Goal: Information Seeking & Learning: Compare options

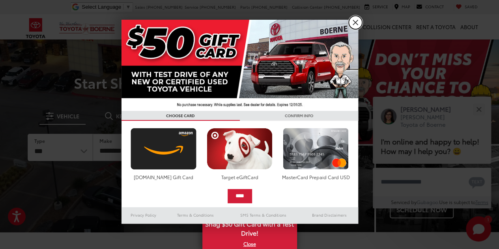
click at [355, 23] on link "X" at bounding box center [355, 22] width 13 height 13
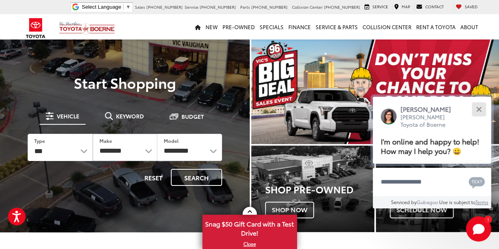
click at [481, 109] on button "Close" at bounding box center [478, 109] width 17 height 17
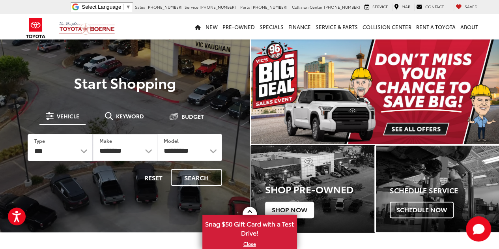
click at [300, 205] on span "Shop Now" at bounding box center [289, 210] width 49 height 17
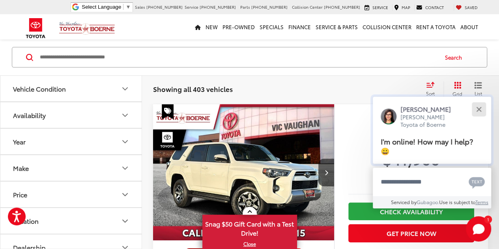
click at [478, 109] on div "Close" at bounding box center [478, 109] width 5 height 5
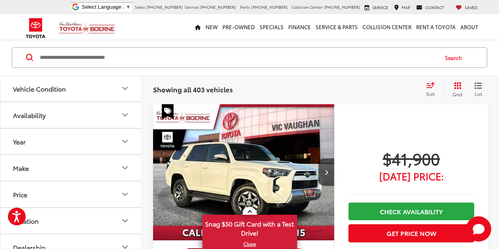
scroll to position [78, 0]
click at [123, 116] on icon "Availability" at bounding box center [124, 114] width 9 height 9
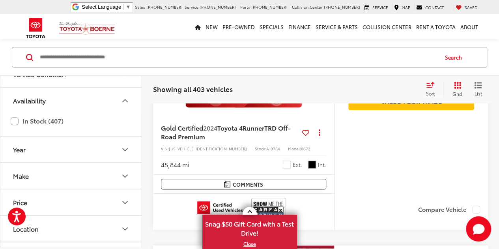
scroll to position [0, 0]
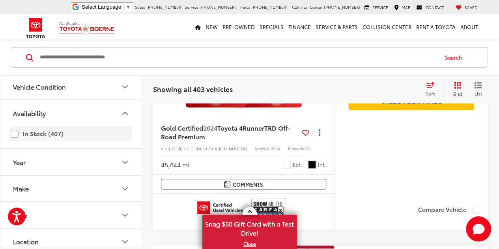
click at [11, 133] on label "In Stock (407)" at bounding box center [71, 134] width 121 height 14
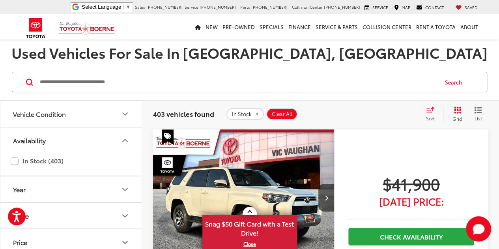
scroll to position [78, 0]
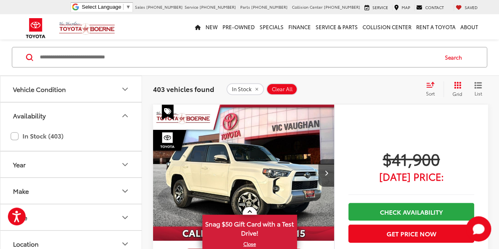
click at [429, 84] on icon "Select sort value" at bounding box center [430, 85] width 9 height 6
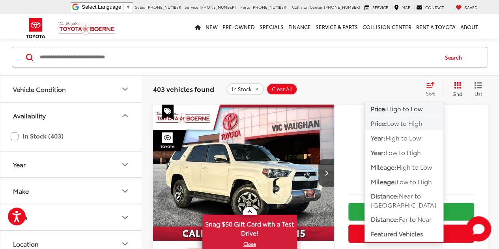
click at [420, 123] on span "Low to High" at bounding box center [405, 122] width 36 height 9
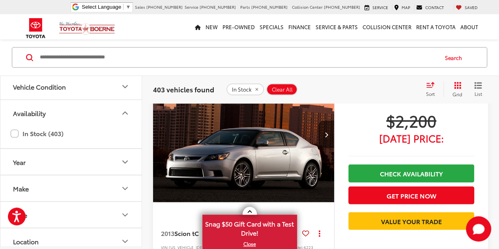
scroll to position [670, 0]
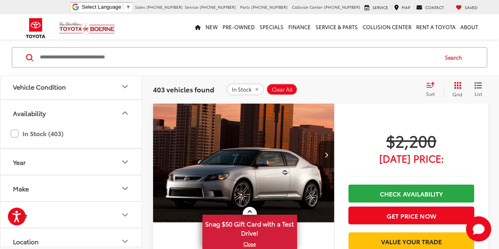
click at [312, 161] on img "2013 Scion tC Base 0" at bounding box center [244, 154] width 182 height 137
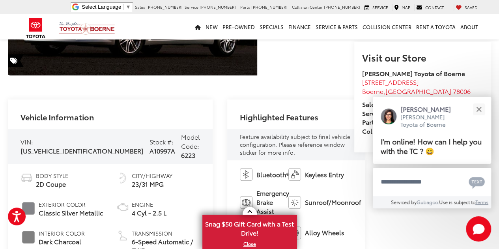
scroll to position [195, 0]
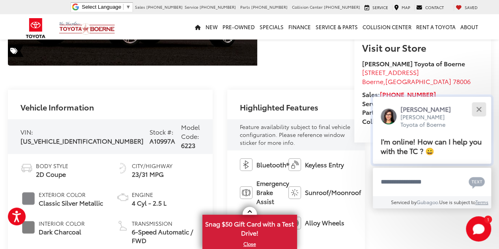
click at [474, 107] on button "Close" at bounding box center [478, 109] width 17 height 17
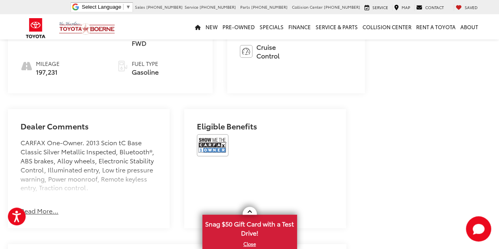
scroll to position [432, 0]
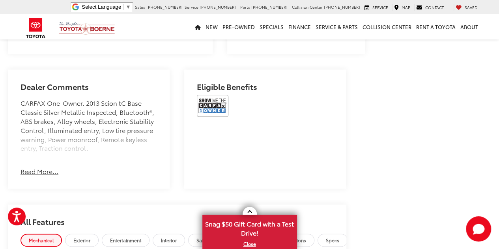
click at [45, 176] on button "Read More..." at bounding box center [40, 171] width 38 height 9
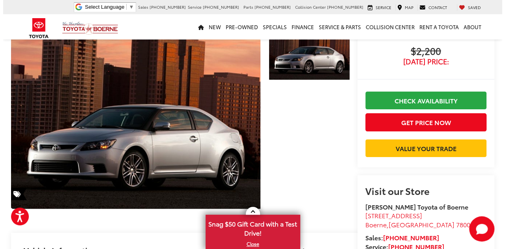
scroll to position [39, 0]
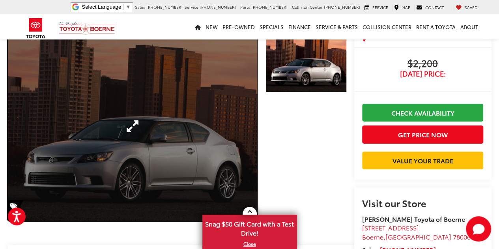
click at [123, 125] on link "Expand Photo 0" at bounding box center [132, 126] width 249 height 189
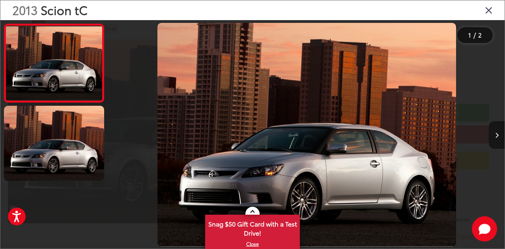
click at [499, 136] on button "Next image" at bounding box center [497, 135] width 16 height 28
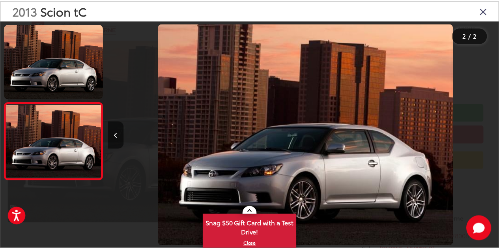
scroll to position [0, 395]
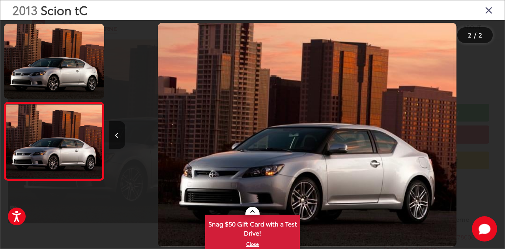
click at [499, 136] on div at bounding box center [455, 134] width 99 height 229
click at [488, 11] on icon "Close gallery" at bounding box center [489, 10] width 8 height 10
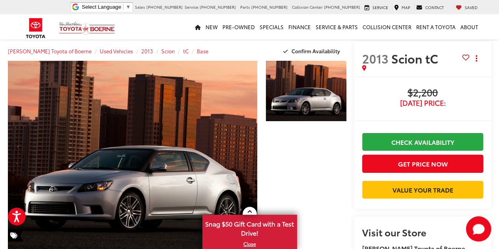
scroll to position [0, 0]
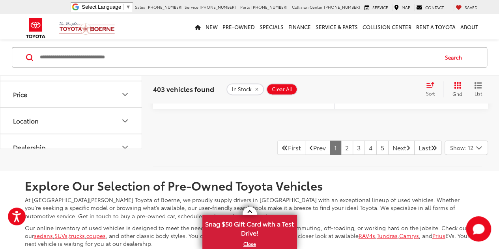
scroll to position [3551, 0]
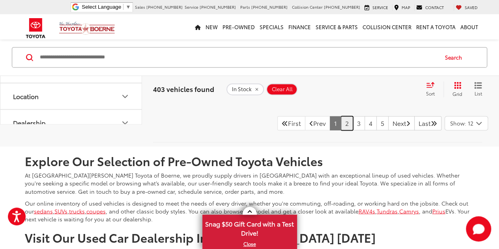
click at [341, 125] on link "2" at bounding box center [347, 123] width 12 height 14
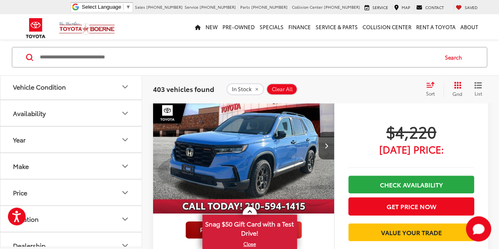
scroll to position [117, 0]
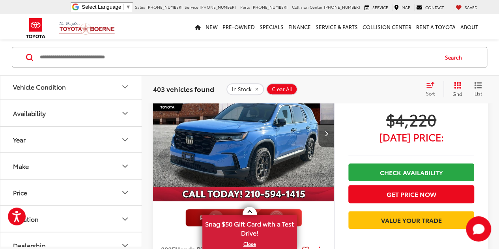
click at [267, 135] on img "2025 Honda Pilot TrailSport 0" at bounding box center [244, 133] width 182 height 137
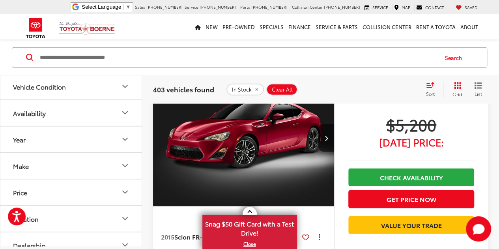
scroll to position [948, 0]
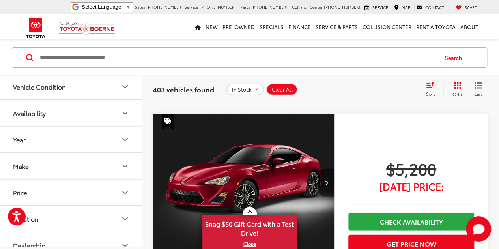
click at [328, 187] on button "Next image" at bounding box center [326, 183] width 16 height 28
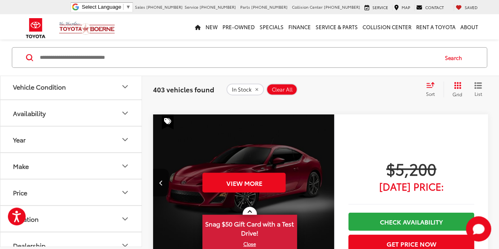
scroll to position [922, 0]
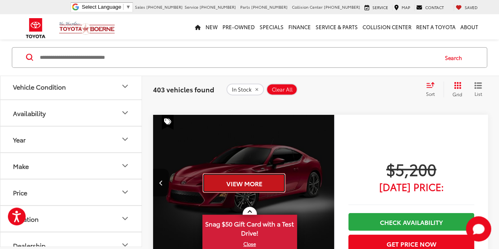
click at [250, 184] on button "View More" at bounding box center [243, 183] width 83 height 20
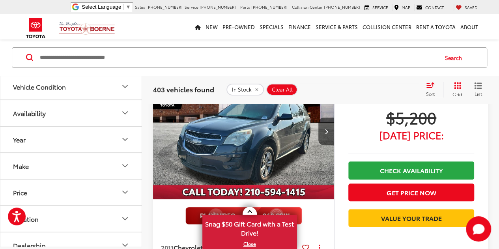
scroll to position [1579, 0]
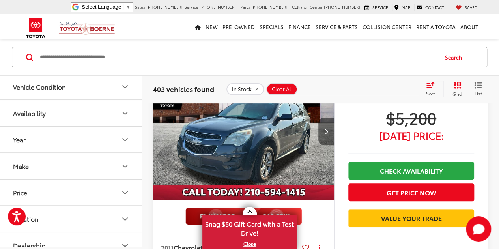
click at [324, 132] on button "Next image" at bounding box center [326, 132] width 16 height 28
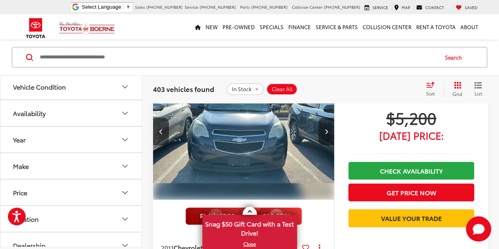
click at [324, 132] on button "Next image" at bounding box center [326, 132] width 16 height 28
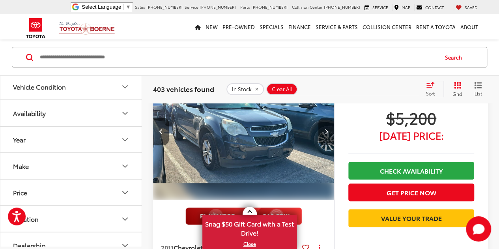
click at [324, 132] on button "Next image" at bounding box center [326, 132] width 16 height 28
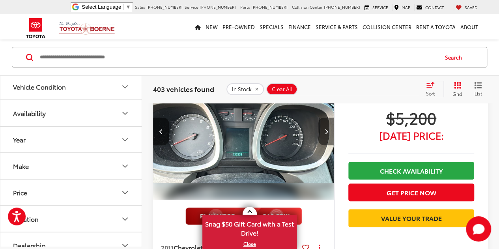
scroll to position [1554, 0]
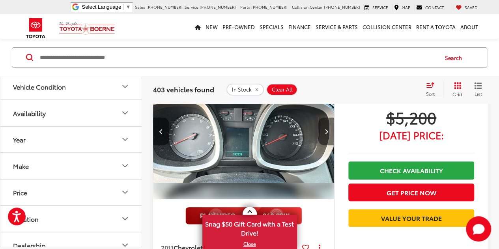
click at [324, 132] on button "Next image" at bounding box center [326, 132] width 16 height 28
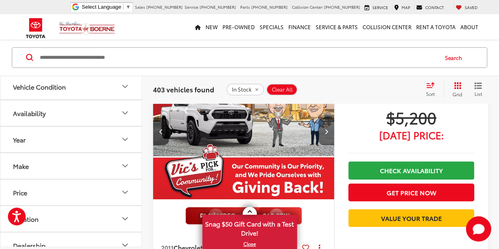
scroll to position [1579, 0]
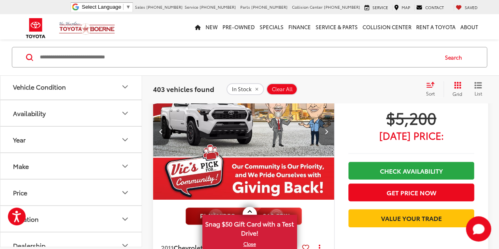
click at [324, 132] on button "Next image" at bounding box center [326, 132] width 16 height 28
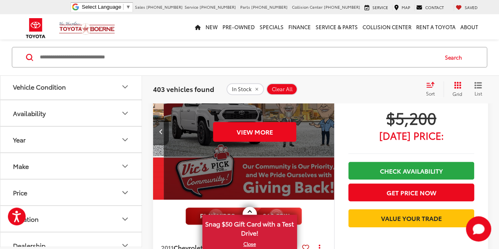
scroll to position [0, 911]
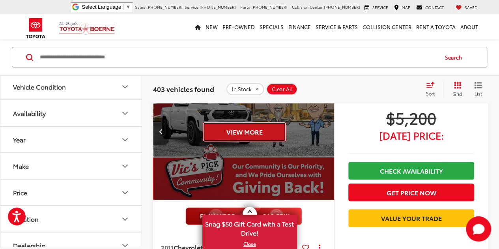
click at [259, 130] on button "View More" at bounding box center [244, 132] width 83 height 20
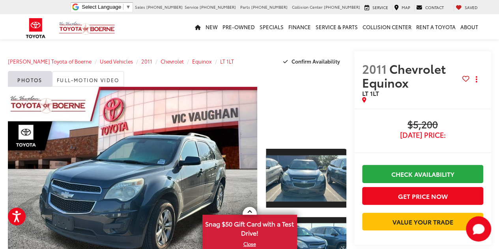
click at [287, 112] on div at bounding box center [306, 114] width 80 height 54
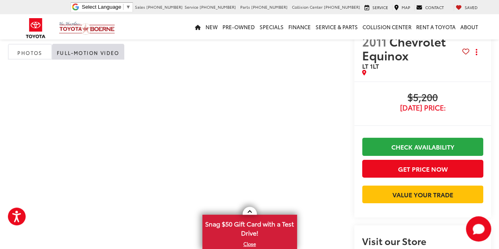
scroll to position [39, 0]
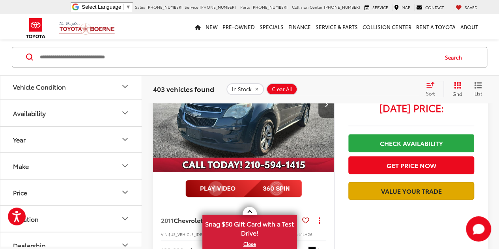
scroll to position [1593, 0]
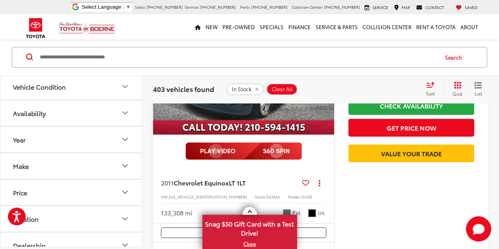
click at [348, 166] on capital-one-entry-button at bounding box center [348, 166] width 0 height 0
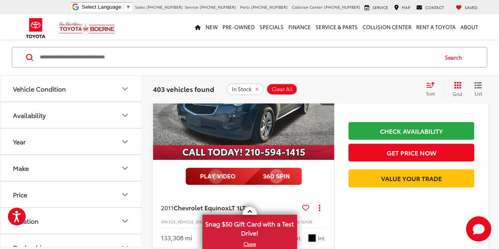
scroll to position [1697, 0]
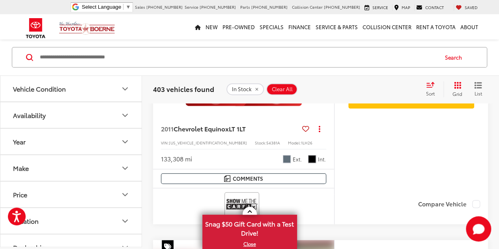
drag, startPoint x: 305, startPoint y: 123, endPoint x: 308, endPoint y: 127, distance: 4.2
click at [305, 129] on icon at bounding box center [305, 129] width 7 height 0
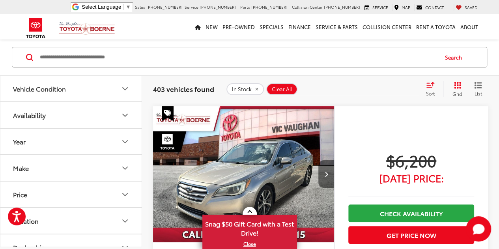
scroll to position [2974, 0]
click at [324, 171] on icon "Next image" at bounding box center [326, 174] width 4 height 6
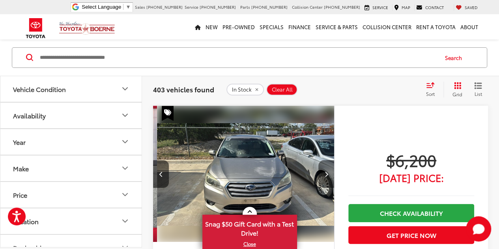
scroll to position [0, 182]
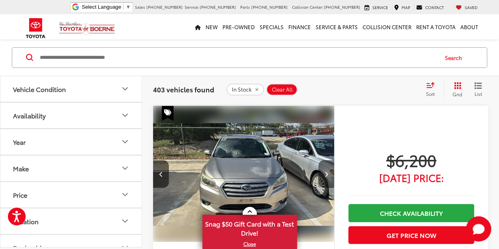
click at [324, 171] on icon "Next image" at bounding box center [326, 174] width 4 height 6
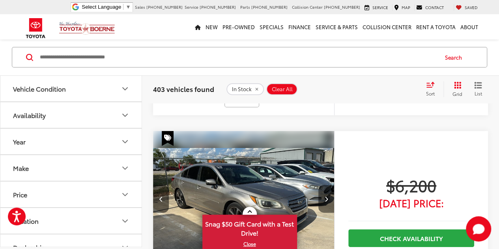
scroll to position [2999, 0]
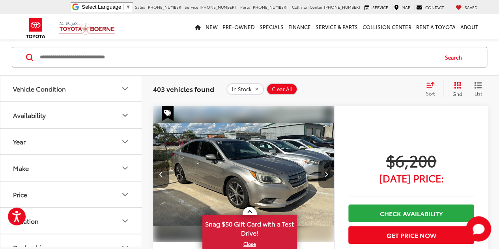
click at [324, 171] on icon "Next image" at bounding box center [326, 174] width 4 height 6
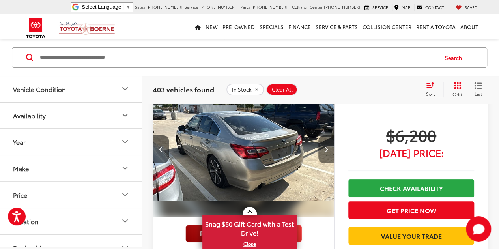
scroll to position [2974, 0]
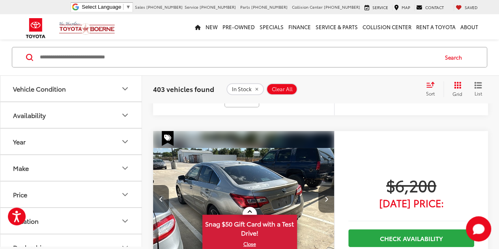
click at [324, 196] on icon "Next image" at bounding box center [326, 199] width 4 height 6
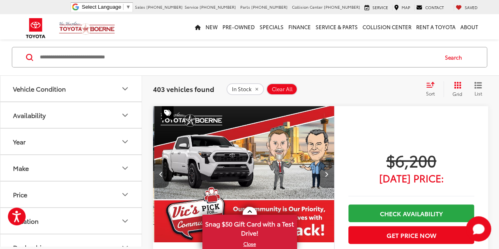
scroll to position [0, 729]
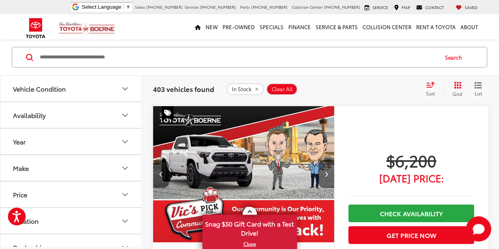
click at [324, 171] on icon "Next image" at bounding box center [326, 174] width 4 height 6
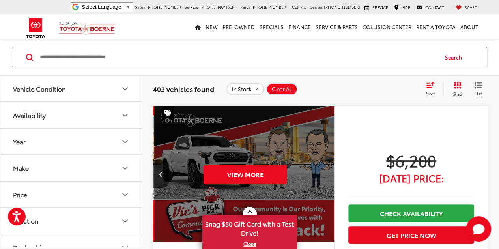
scroll to position [0, 911]
click at [324, 168] on div "View More" at bounding box center [244, 174] width 182 height 137
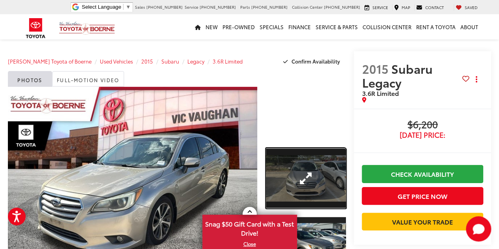
click at [307, 171] on link "Expand Photo 1" at bounding box center [306, 178] width 80 height 60
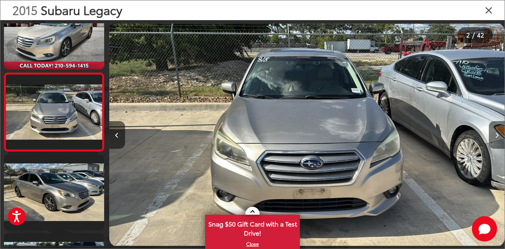
click at [499, 135] on button "Next image" at bounding box center [497, 135] width 16 height 28
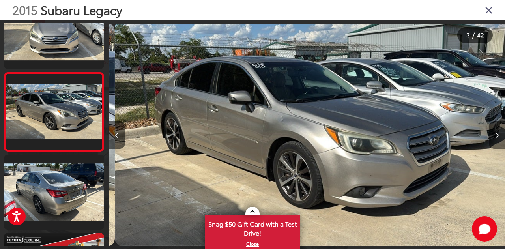
scroll to position [0, 791]
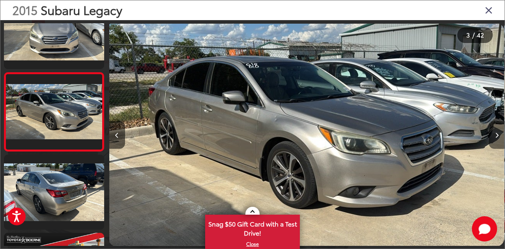
click at [499, 135] on button "Next image" at bounding box center [497, 135] width 16 height 28
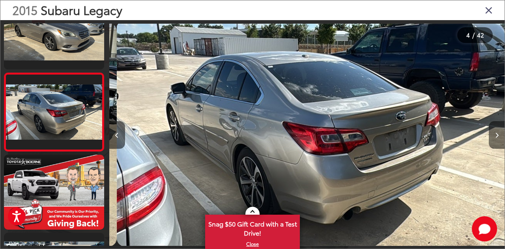
scroll to position [0, 1187]
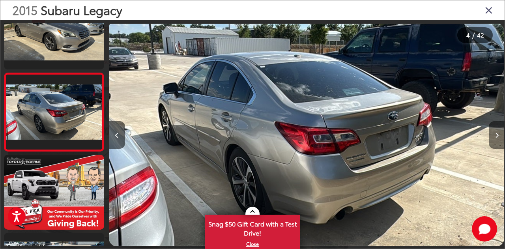
click at [499, 135] on button "Next image" at bounding box center [497, 135] width 16 height 28
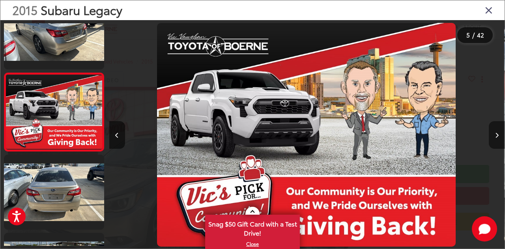
scroll to position [0, 1583]
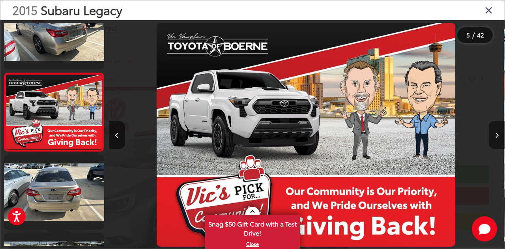
click at [499, 135] on button "Next image" at bounding box center [497, 135] width 16 height 28
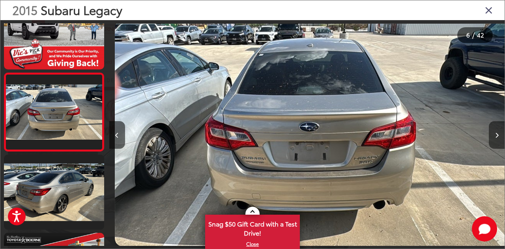
scroll to position [0, 1978]
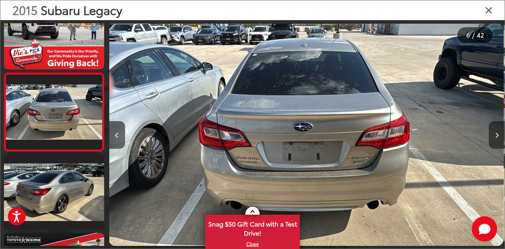
click at [499, 135] on button "Next image" at bounding box center [497, 135] width 16 height 28
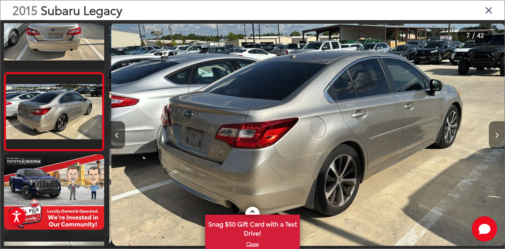
scroll to position [0, 2374]
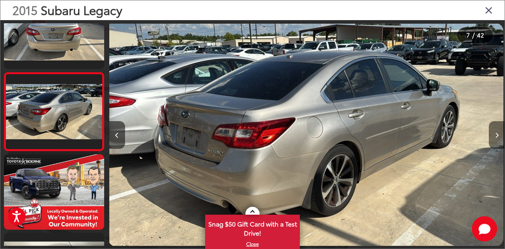
click at [499, 135] on button "Next image" at bounding box center [497, 135] width 16 height 28
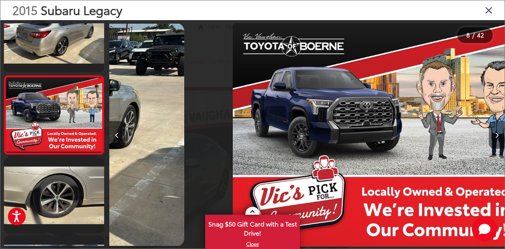
scroll to position [0, 0]
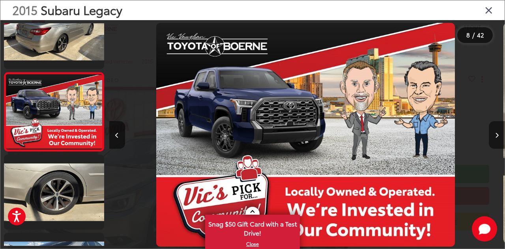
click at [499, 135] on button "Next image" at bounding box center [497, 135] width 16 height 28
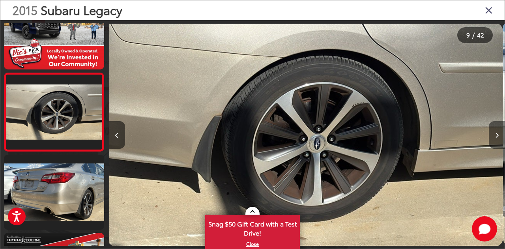
click at [499, 135] on button "Next image" at bounding box center [497, 135] width 16 height 28
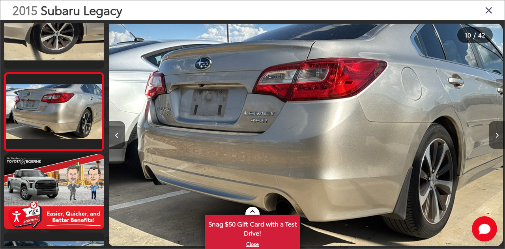
click at [499, 135] on button "Next image" at bounding box center [497, 135] width 16 height 28
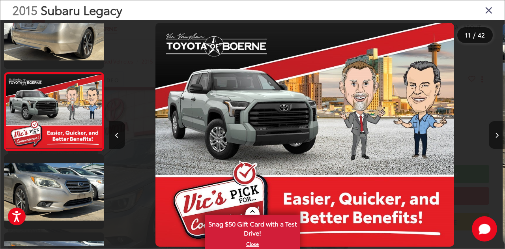
click at [499, 135] on button "Next image" at bounding box center [497, 135] width 16 height 28
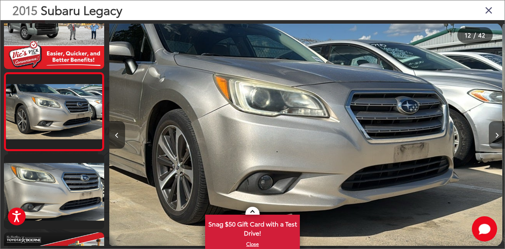
click at [499, 135] on button "Next image" at bounding box center [497, 135] width 16 height 28
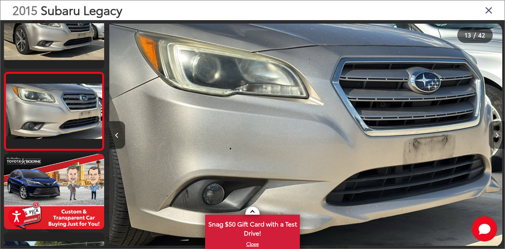
click at [499, 135] on button "Next image" at bounding box center [497, 135] width 16 height 28
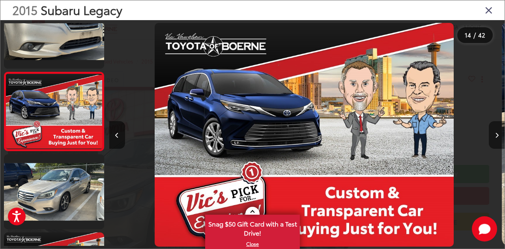
click at [499, 135] on button "Next image" at bounding box center [497, 135] width 16 height 28
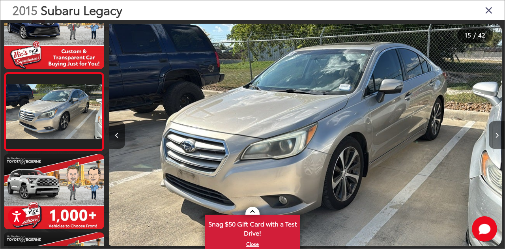
click at [499, 135] on button "Next image" at bounding box center [497, 135] width 16 height 28
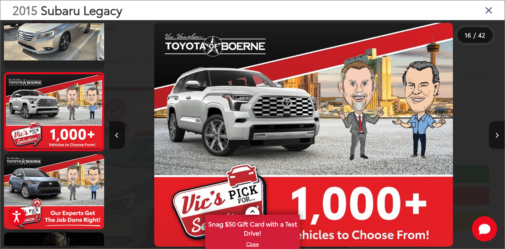
click at [499, 135] on button "Next image" at bounding box center [497, 135] width 16 height 28
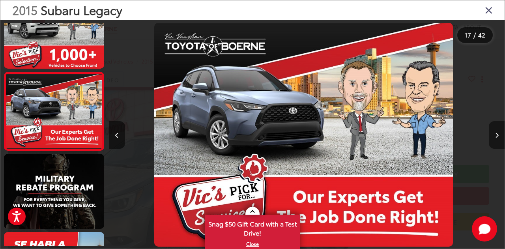
click at [499, 135] on button "Next image" at bounding box center [497, 135] width 16 height 28
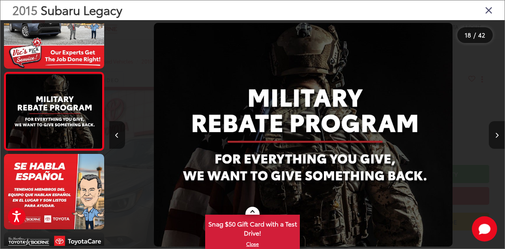
click at [499, 135] on button "Next image" at bounding box center [497, 135] width 16 height 28
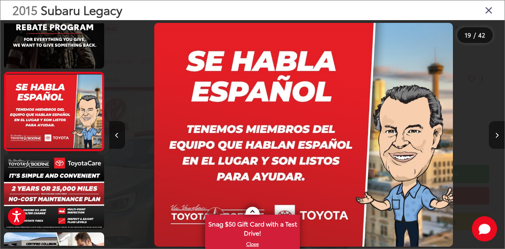
click at [499, 135] on button "Next image" at bounding box center [497, 135] width 16 height 28
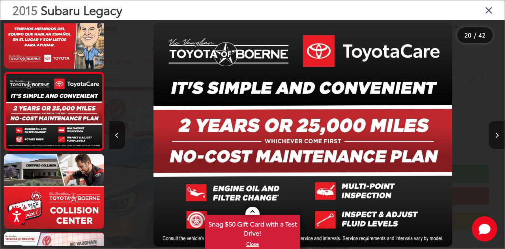
click at [499, 135] on button "Next image" at bounding box center [497, 135] width 16 height 28
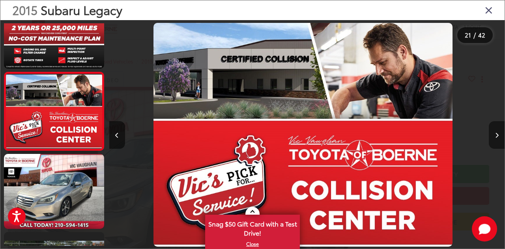
click at [499, 135] on button "Next image" at bounding box center [497, 135] width 16 height 28
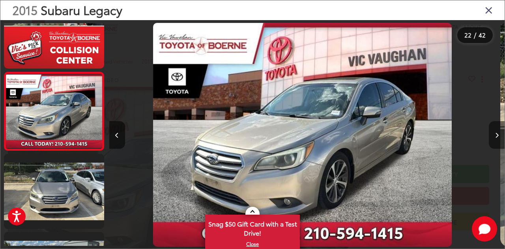
click at [499, 135] on button "Next image" at bounding box center [497, 135] width 16 height 28
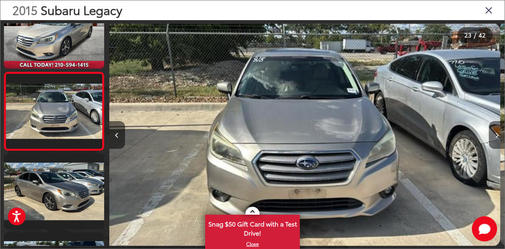
click at [499, 135] on button "Next image" at bounding box center [497, 135] width 16 height 28
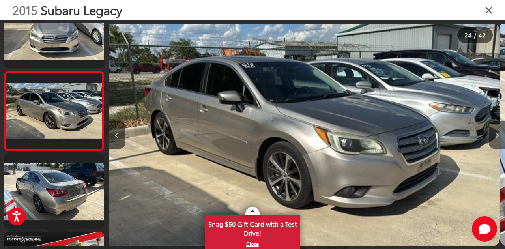
click at [499, 135] on button "Next image" at bounding box center [497, 135] width 16 height 28
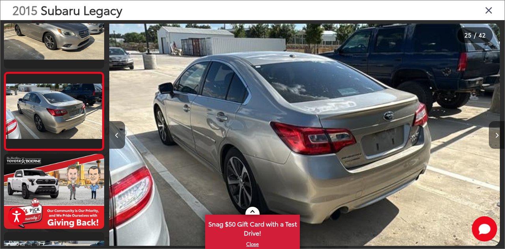
click at [499, 135] on button "Next image" at bounding box center [497, 135] width 16 height 28
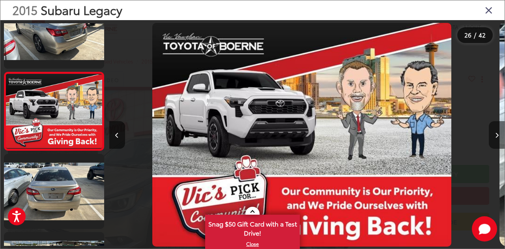
click at [499, 135] on button "Next image" at bounding box center [497, 135] width 16 height 28
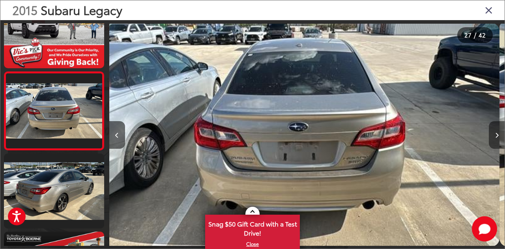
click at [499, 135] on button "Next image" at bounding box center [497, 135] width 16 height 28
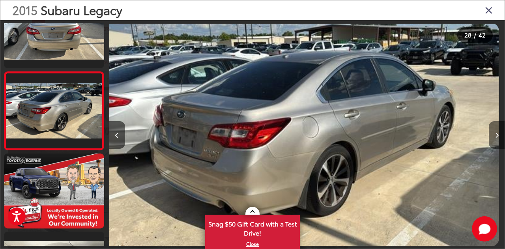
click at [499, 135] on button "Next image" at bounding box center [497, 135] width 16 height 28
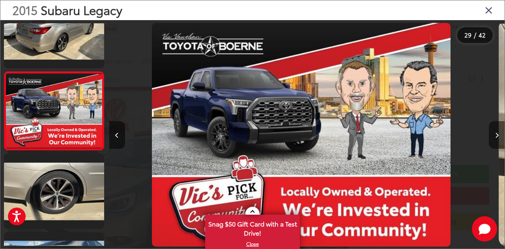
click at [499, 135] on button "Next image" at bounding box center [497, 135] width 16 height 28
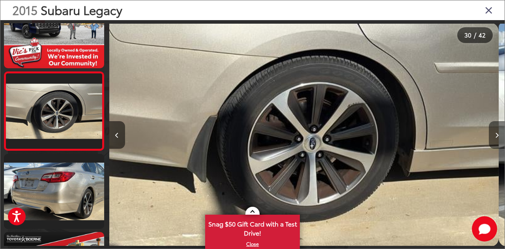
click at [499, 135] on button "Next image" at bounding box center [497, 135] width 16 height 28
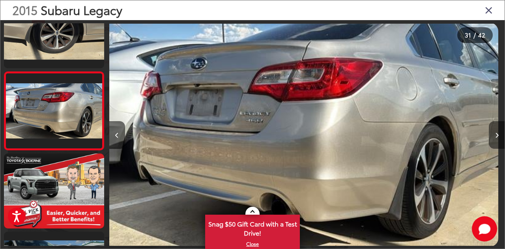
click at [499, 135] on button "Next image" at bounding box center [497, 135] width 16 height 28
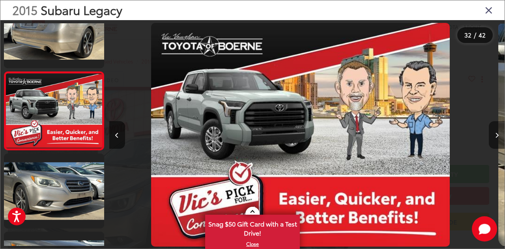
click at [499, 135] on button "Next image" at bounding box center [497, 135] width 16 height 28
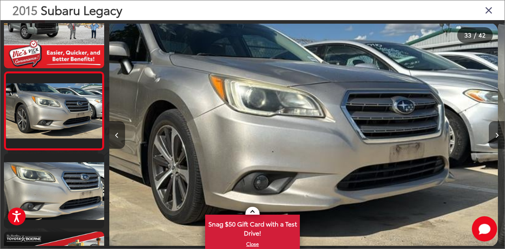
click at [499, 135] on button "Next image" at bounding box center [497, 135] width 16 height 28
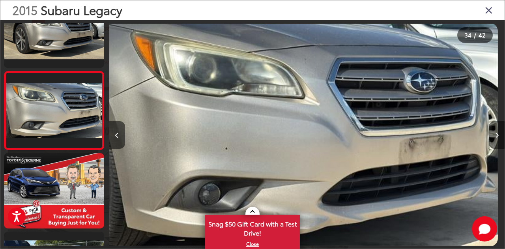
click at [499, 135] on button "Next image" at bounding box center [497, 135] width 16 height 28
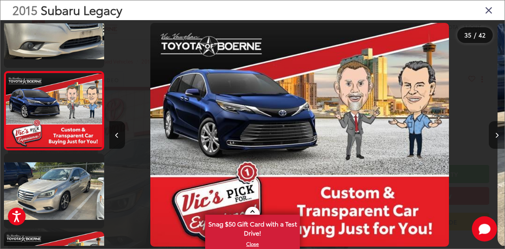
click at [499, 135] on button "Next image" at bounding box center [497, 135] width 16 height 28
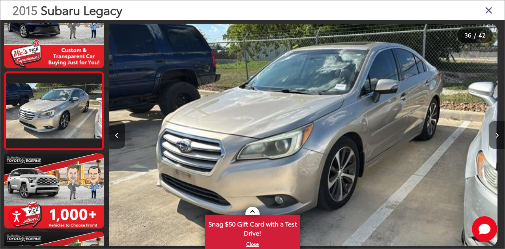
click at [499, 135] on button "Next image" at bounding box center [497, 135] width 16 height 28
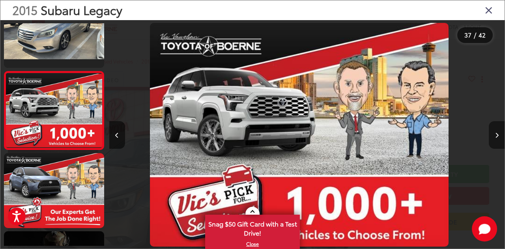
click at [499, 135] on button "Next image" at bounding box center [497, 135] width 16 height 28
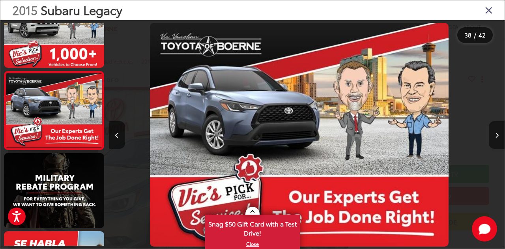
click at [499, 135] on button "Next image" at bounding box center [497, 135] width 16 height 28
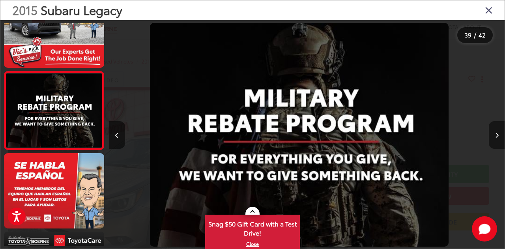
click at [499, 135] on button "Next image" at bounding box center [497, 135] width 16 height 28
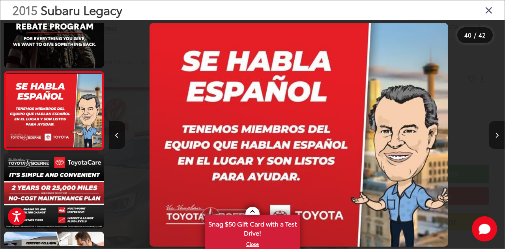
click at [499, 135] on button "Next image" at bounding box center [497, 135] width 16 height 28
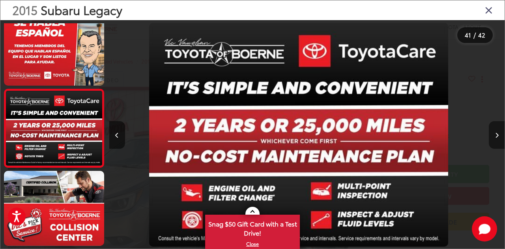
click at [499, 135] on button "Next image" at bounding box center [497, 135] width 16 height 28
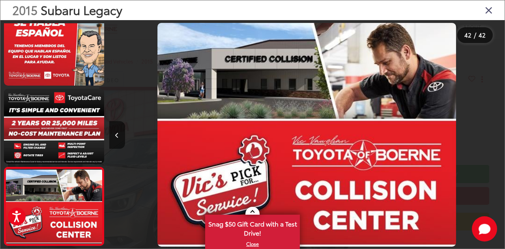
click at [499, 135] on div at bounding box center [455, 134] width 99 height 229
click at [489, 9] on icon "Close gallery" at bounding box center [489, 10] width 8 height 10
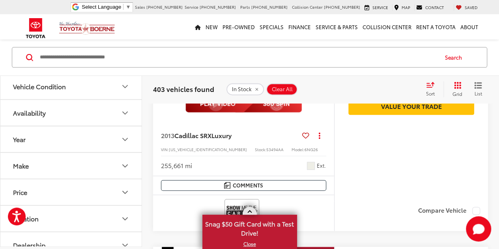
scroll to position [1948, 0]
click at [251, 211] on link at bounding box center [250, 211] width 14 height 8
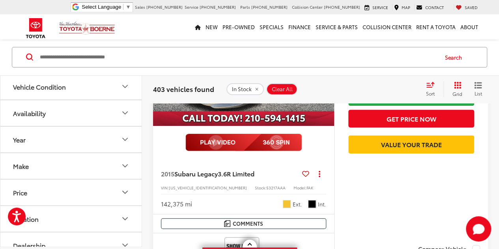
scroll to position [3053, 0]
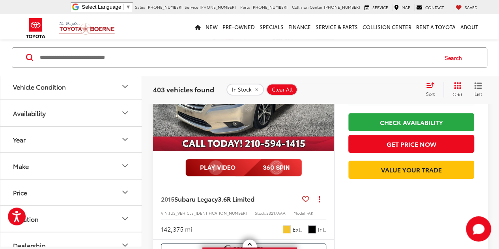
click at [304, 199] on icon at bounding box center [305, 199] width 7 height 0
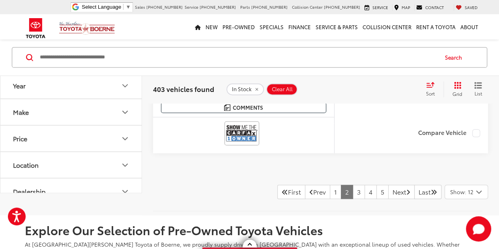
scroll to position [3552, 0]
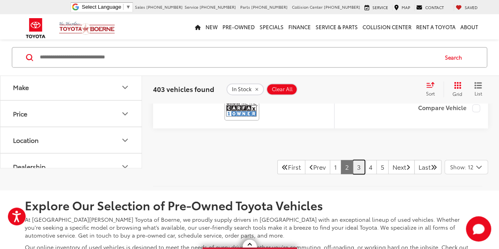
click at [353, 160] on link "3" at bounding box center [359, 167] width 12 height 14
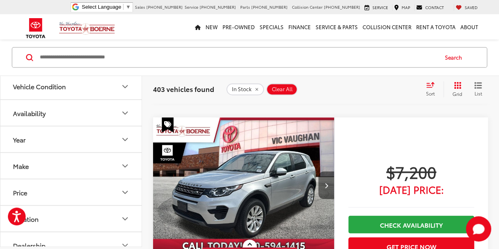
scroll to position [2129, 0]
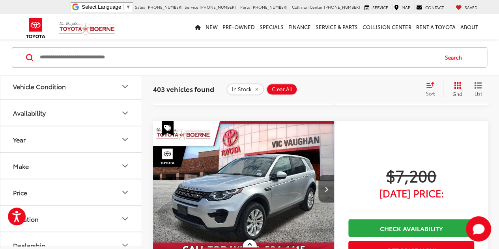
click at [325, 186] on icon "Next image" at bounding box center [326, 189] width 4 height 6
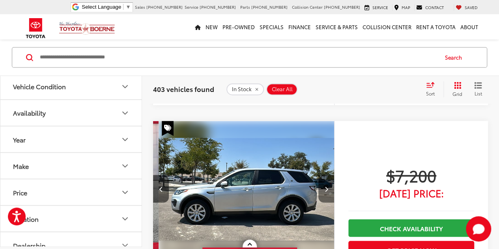
scroll to position [0, 182]
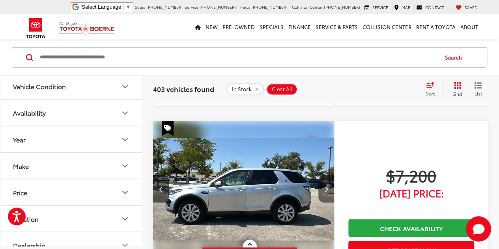
click at [325, 186] on icon "Next image" at bounding box center [326, 189] width 4 height 6
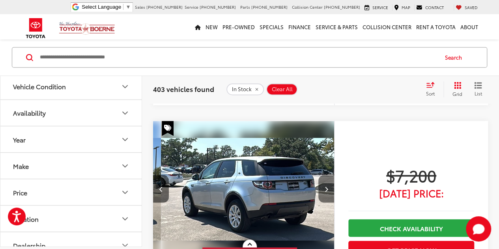
scroll to position [0, 364]
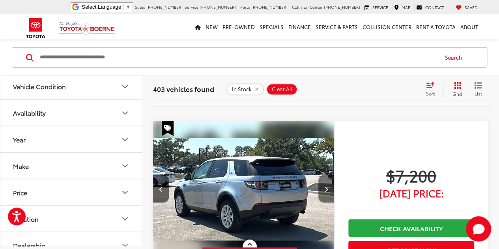
click at [325, 186] on icon "Next image" at bounding box center [326, 189] width 4 height 6
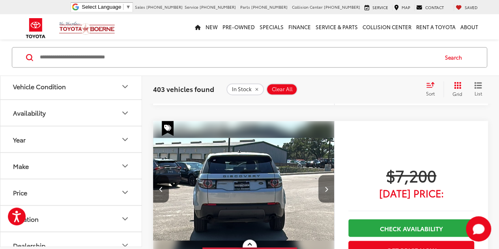
click at [325, 186] on icon "Next image" at bounding box center [326, 189] width 4 height 6
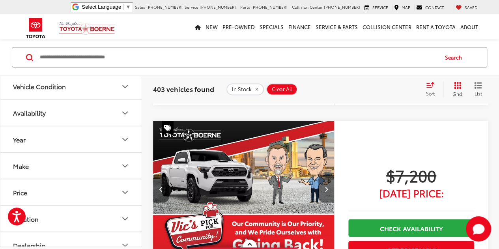
click at [325, 186] on icon "Next image" at bounding box center [326, 189] width 4 height 6
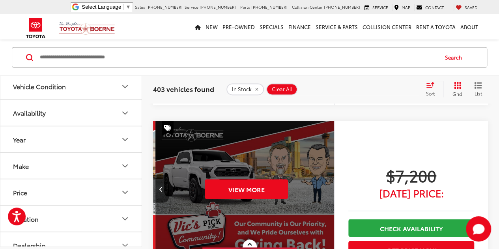
scroll to position [0, 911]
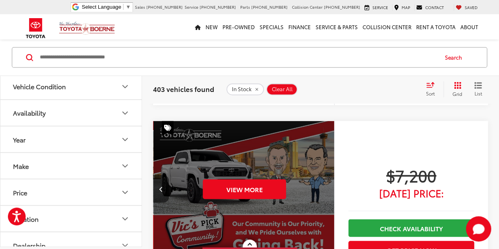
click at [325, 182] on div "View More" at bounding box center [244, 189] width 182 height 137
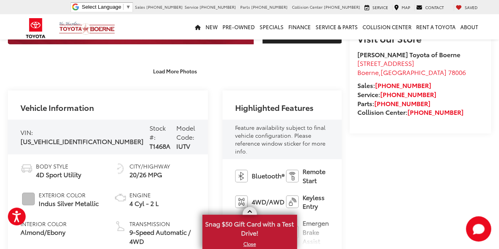
scroll to position [275, 0]
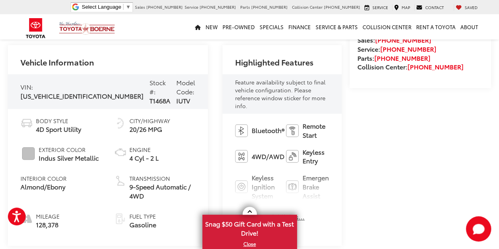
click at [235, 212] on button "View More Highlights..." at bounding box center [269, 216] width 69 height 9
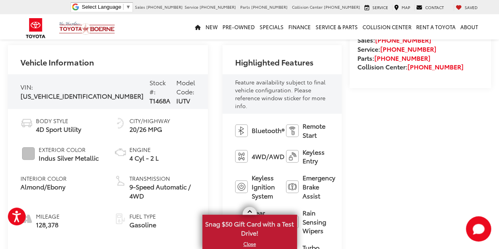
click at [253, 207] on link at bounding box center [250, 211] width 14 height 8
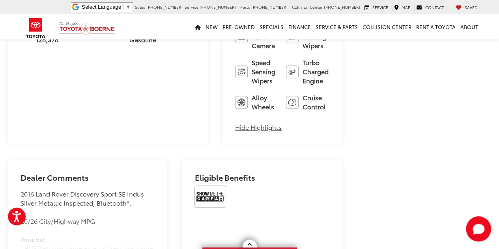
scroll to position [472, 0]
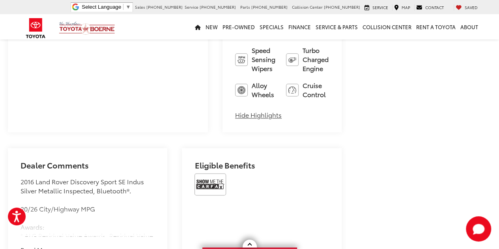
click at [32, 245] on button "Read More..." at bounding box center [40, 249] width 38 height 9
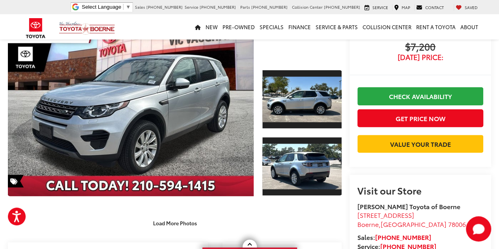
scroll to position [0, 0]
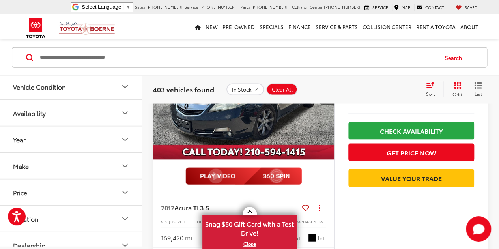
scroll to position [750, 0]
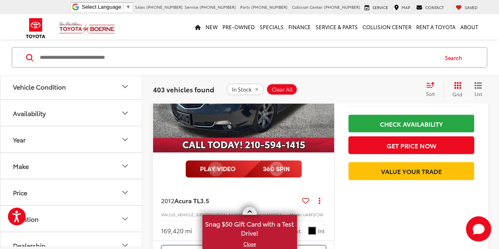
click at [249, 214] on link at bounding box center [250, 211] width 14 height 8
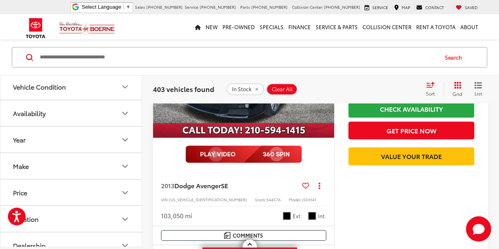
scroll to position [1633, 0]
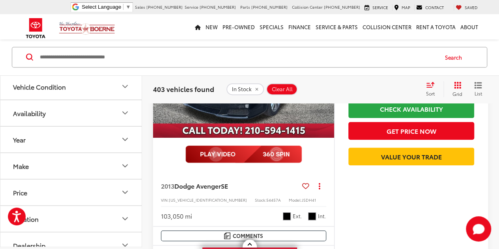
click at [304, 186] on icon at bounding box center [305, 186] width 7 height 0
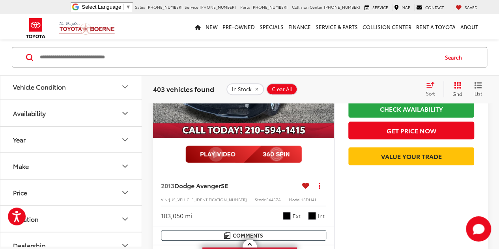
click at [209, 150] on img at bounding box center [243, 154] width 116 height 17
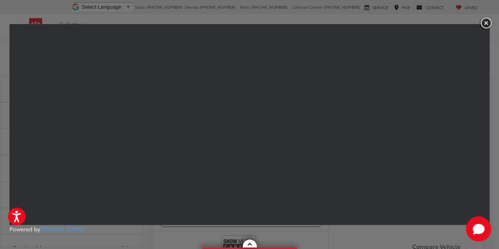
click at [488, 22] on img "button" at bounding box center [486, 23] width 14 height 13
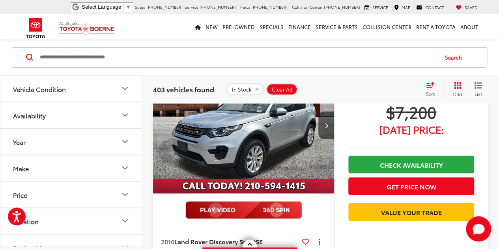
scroll to position [2185, 0]
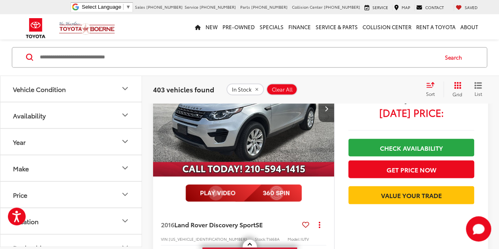
click at [213, 189] on img at bounding box center [243, 192] width 116 height 17
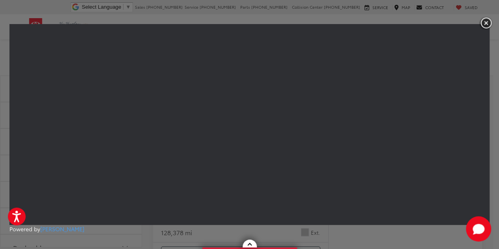
click at [485, 22] on img "button" at bounding box center [486, 23] width 14 height 13
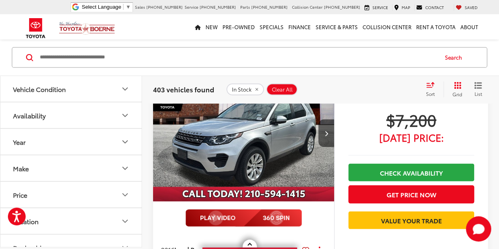
scroll to position [2210, 0]
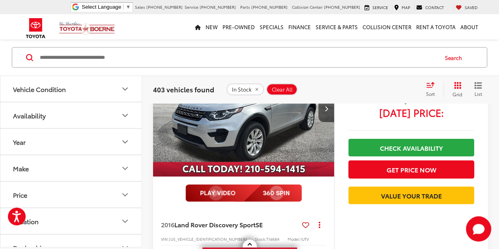
click at [305, 224] on icon at bounding box center [305, 224] width 7 height 0
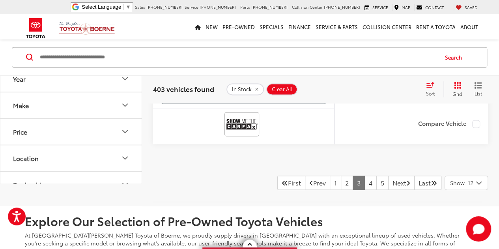
scroll to position [3526, 0]
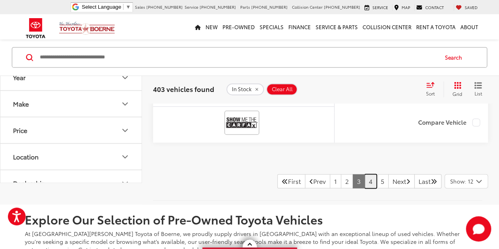
click at [365, 174] on link "4" at bounding box center [371, 181] width 12 height 14
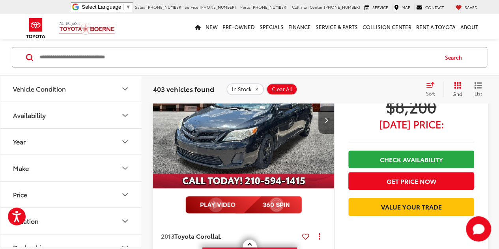
scroll to position [433, 0]
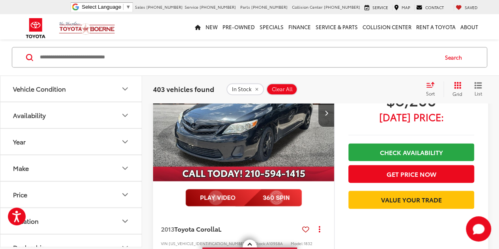
click at [210, 193] on img at bounding box center [243, 197] width 116 height 17
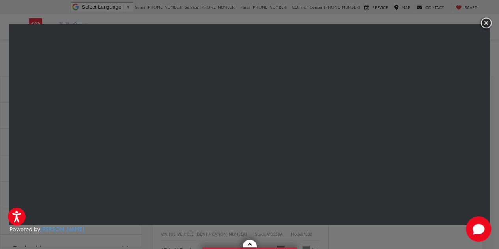
click at [488, 21] on img "button" at bounding box center [486, 23] width 14 height 13
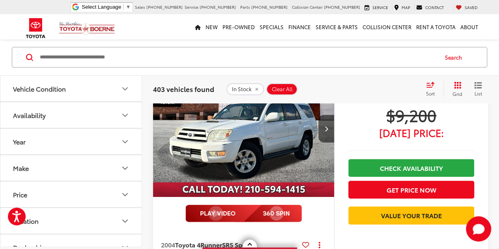
scroll to position [1616, 0]
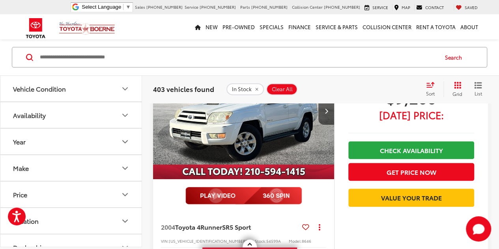
click at [228, 189] on img at bounding box center [243, 195] width 116 height 17
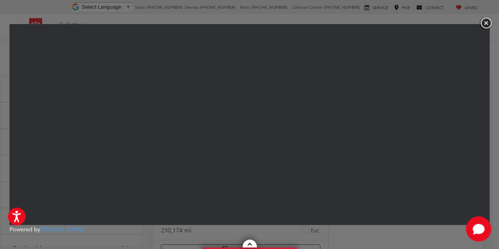
click at [488, 20] on img "button" at bounding box center [486, 23] width 14 height 13
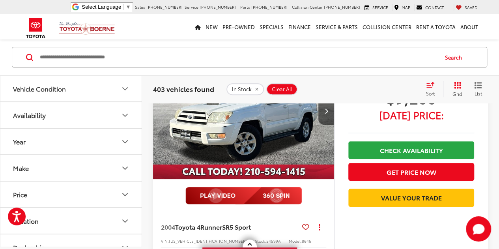
click at [305, 227] on icon at bounding box center [305, 227] width 7 height 0
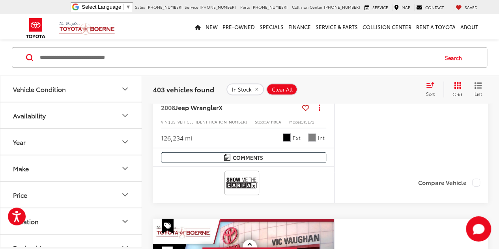
scroll to position [2445, 0]
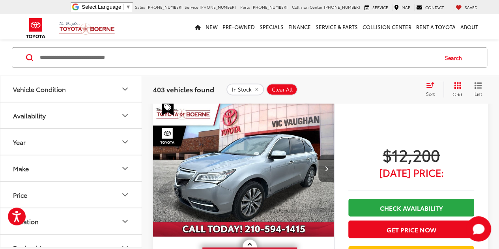
click at [327, 166] on icon "Next image" at bounding box center [326, 169] width 4 height 6
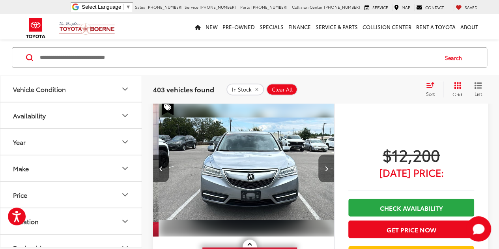
scroll to position [0, 182]
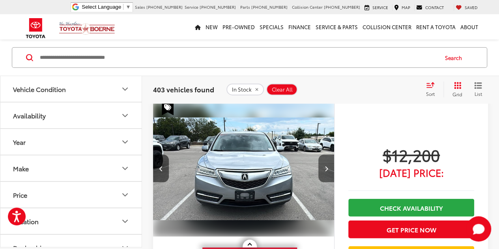
click at [327, 166] on icon "Next image" at bounding box center [326, 169] width 4 height 6
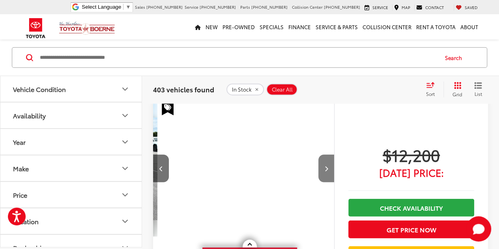
scroll to position [0, 364]
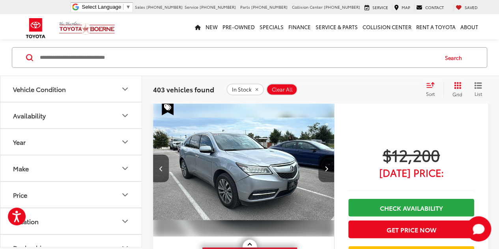
click at [327, 166] on icon "Next image" at bounding box center [326, 169] width 4 height 6
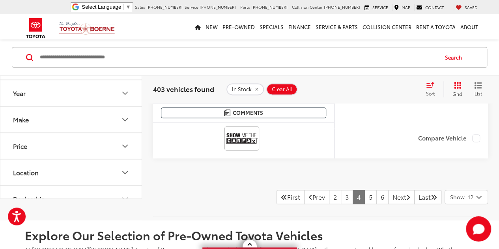
scroll to position [3550, 0]
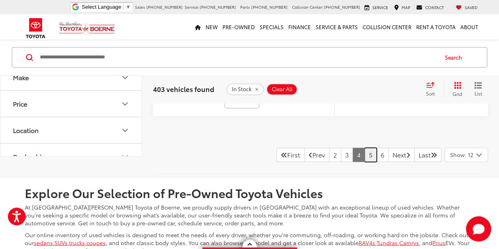
click at [365, 148] on link "5" at bounding box center [371, 155] width 12 height 14
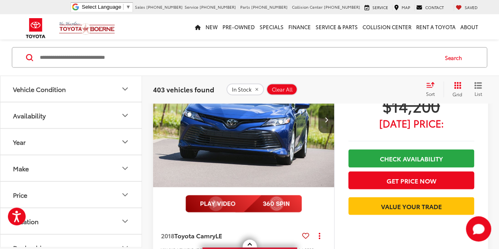
scroll to position [709, 0]
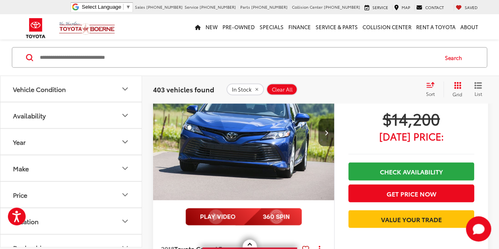
click at [207, 213] on img at bounding box center [243, 216] width 116 height 17
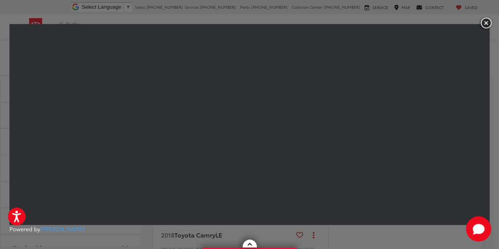
click at [487, 22] on img "button" at bounding box center [486, 23] width 14 height 13
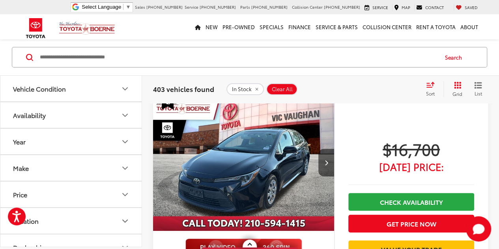
scroll to position [1577, 0]
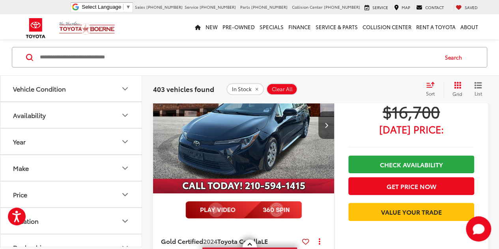
click at [224, 207] on img at bounding box center [243, 209] width 116 height 17
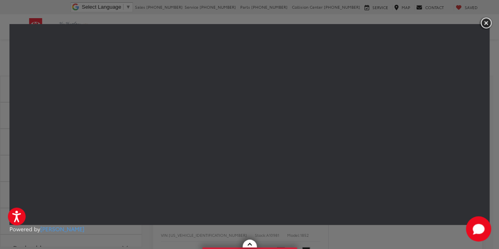
click at [487, 19] on img "button" at bounding box center [486, 23] width 14 height 13
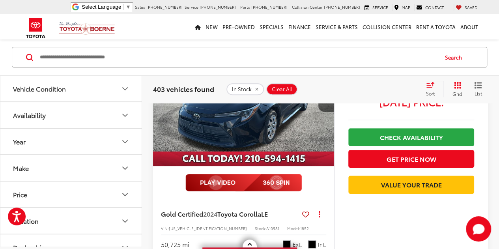
scroll to position [1616, 0]
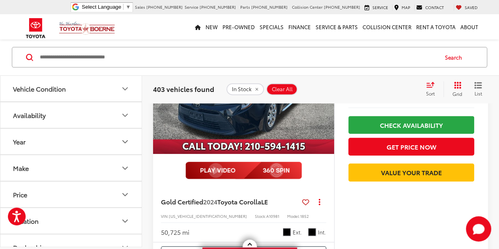
click at [306, 202] on icon at bounding box center [305, 202] width 7 height 0
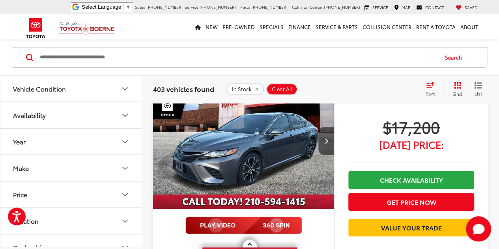
scroll to position [1853, 0]
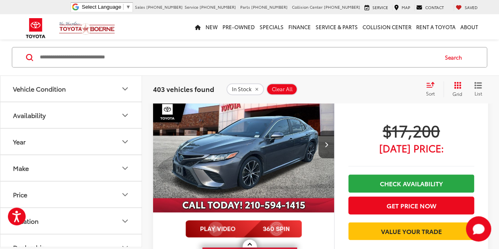
click at [210, 224] on img at bounding box center [243, 228] width 116 height 17
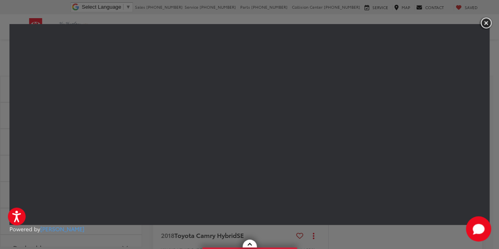
click at [486, 21] on img "button" at bounding box center [486, 23] width 14 height 13
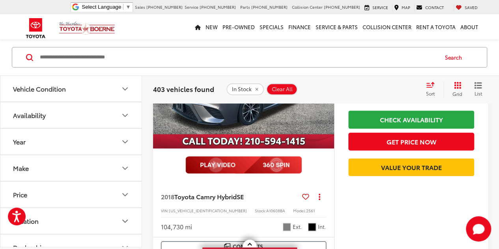
scroll to position [1932, 0]
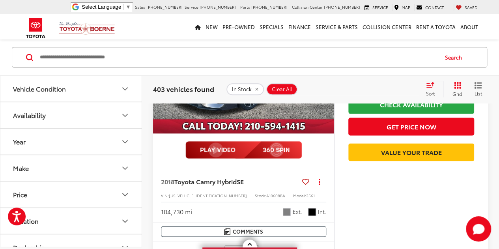
click at [302, 181] on icon at bounding box center [305, 181] width 7 height 0
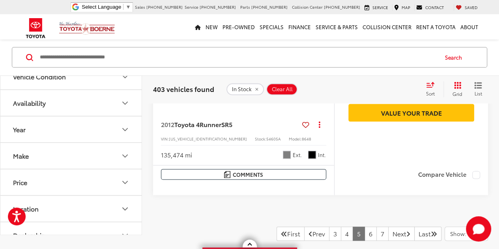
scroll to position [3392, 0]
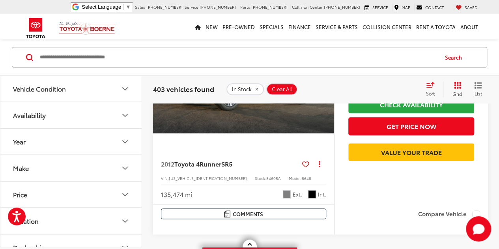
click at [309, 164] on icon at bounding box center [305, 164] width 7 height 0
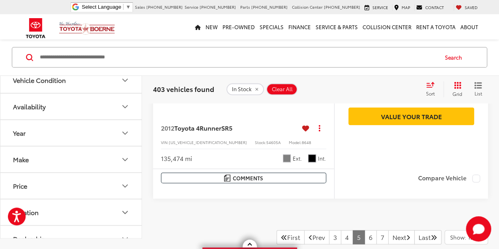
scroll to position [3471, 0]
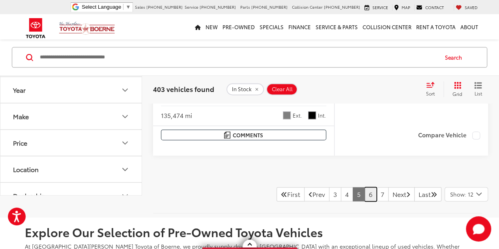
click at [365, 201] on link "6" at bounding box center [371, 194] width 12 height 14
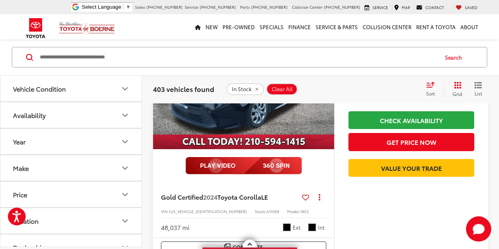
scroll to position [1340, 0]
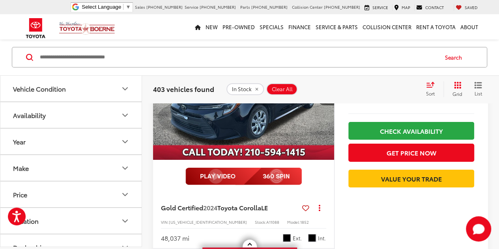
click at [223, 172] on img at bounding box center [243, 176] width 116 height 17
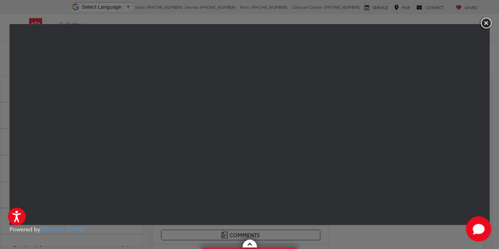
click at [486, 24] on img "button" at bounding box center [486, 23] width 14 height 13
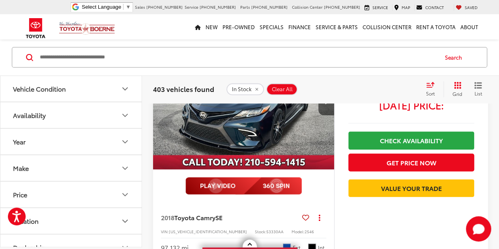
scroll to position [1853, 0]
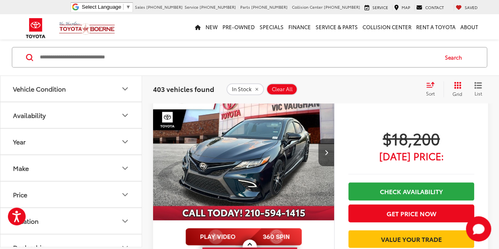
click at [208, 229] on img at bounding box center [243, 236] width 116 height 17
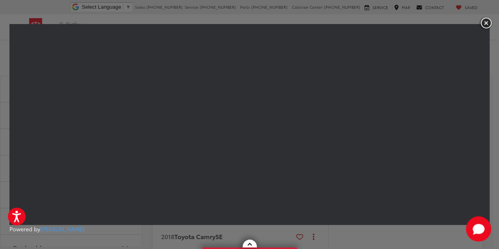
click at [487, 24] on img "button" at bounding box center [486, 23] width 14 height 13
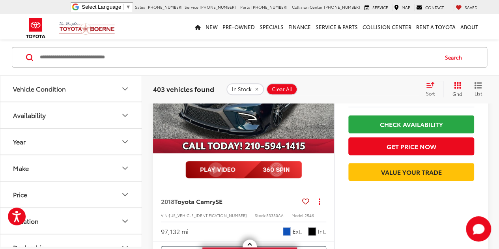
scroll to position [1932, 0]
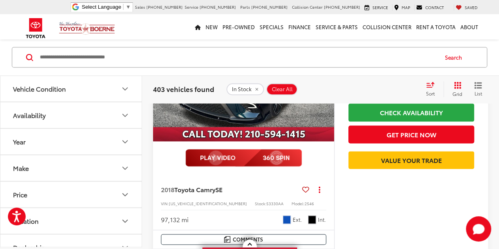
click at [303, 189] on icon at bounding box center [305, 189] width 7 height 0
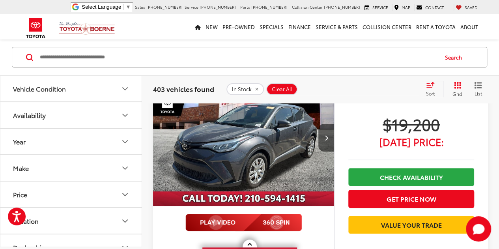
scroll to position [3037, 0]
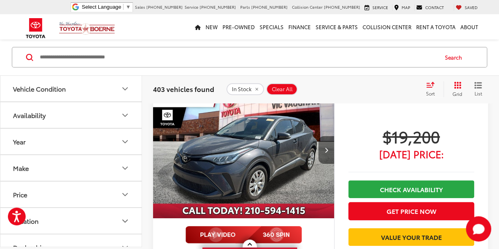
click at [327, 147] on button "Next image" at bounding box center [326, 150] width 16 height 28
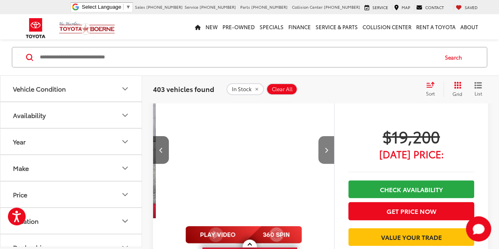
scroll to position [0, 182]
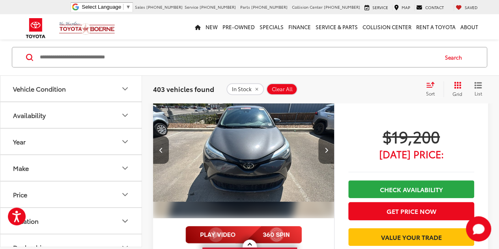
click at [327, 147] on button "Next image" at bounding box center [326, 150] width 16 height 28
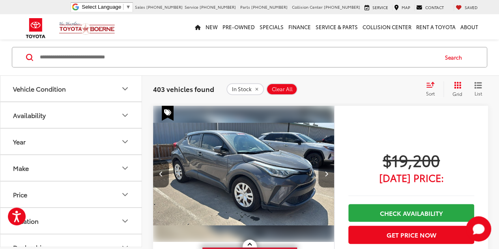
scroll to position [2997, 0]
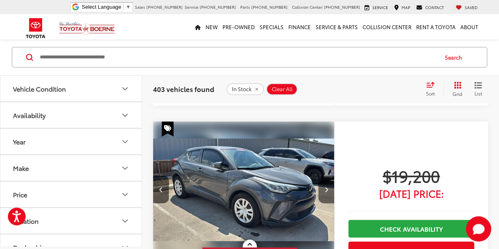
click at [323, 184] on button "Next image" at bounding box center [326, 190] width 16 height 28
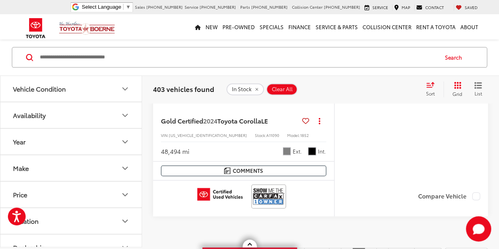
scroll to position [3510, 0]
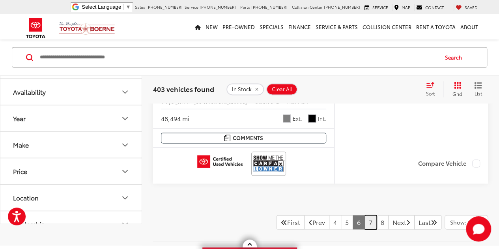
click at [365, 215] on link "7" at bounding box center [371, 222] width 12 height 14
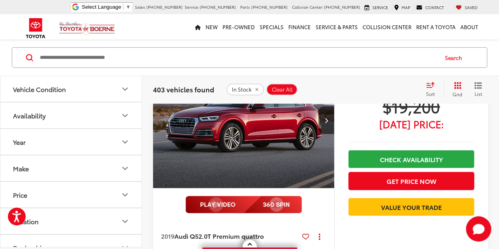
scroll to position [1064, 0]
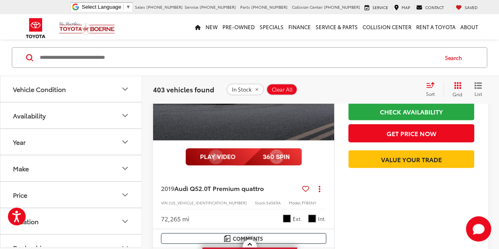
click at [218, 153] on img at bounding box center [243, 156] width 116 height 17
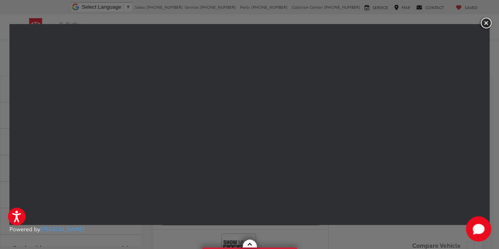
click at [487, 26] on img "button" at bounding box center [486, 23] width 14 height 13
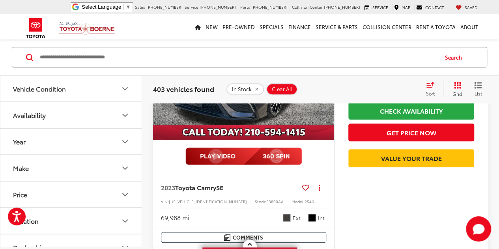
scroll to position [1616, 0]
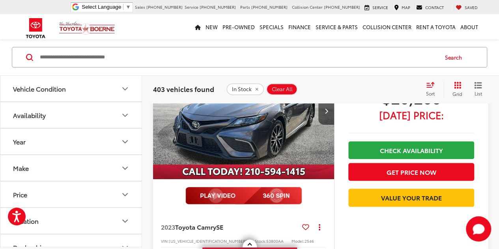
click at [222, 193] on img at bounding box center [243, 195] width 116 height 17
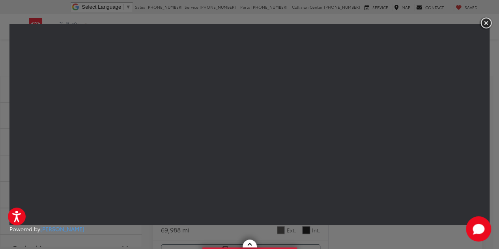
click at [488, 24] on img "button" at bounding box center [486, 23] width 14 height 13
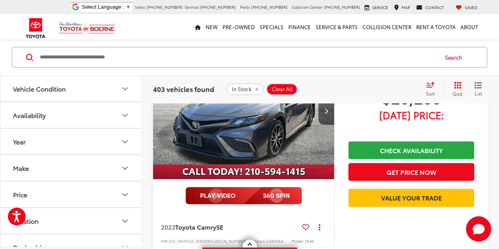
click at [308, 227] on icon at bounding box center [305, 227] width 7 height 0
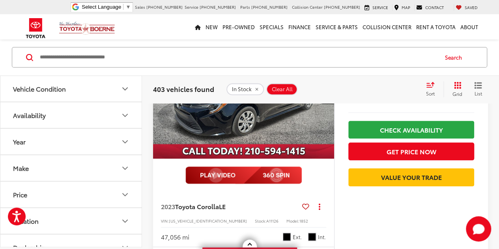
scroll to position [3510, 0]
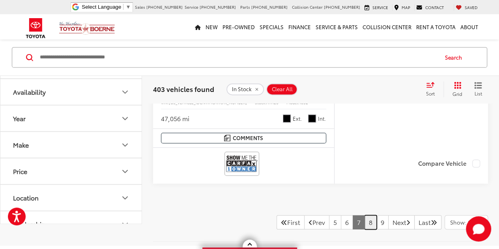
click at [365, 215] on link "8" at bounding box center [371, 222] width 12 height 14
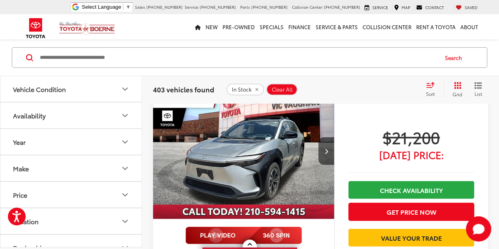
scroll to position [985, 0]
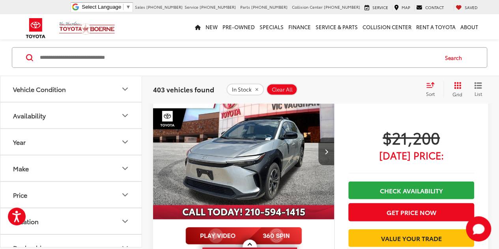
click at [227, 234] on img at bounding box center [243, 235] width 116 height 17
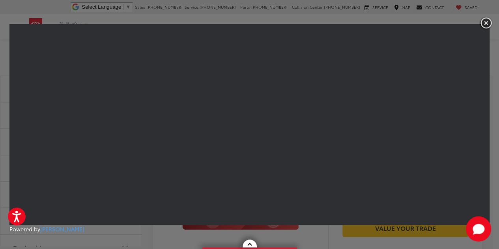
click at [488, 22] on img "button" at bounding box center [486, 23] width 14 height 13
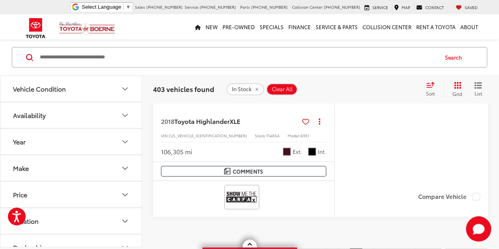
scroll to position [3550, 0]
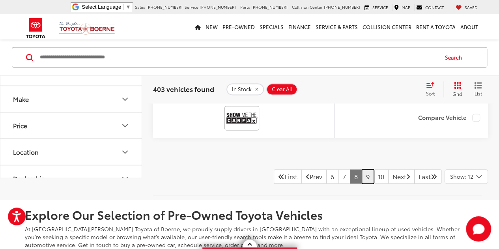
click at [362, 183] on link "9" at bounding box center [368, 176] width 12 height 14
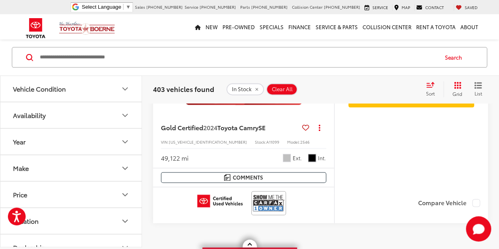
scroll to position [3550, 0]
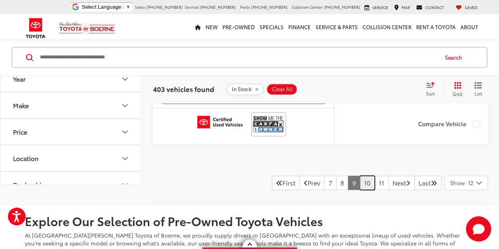
click at [360, 176] on link "10" at bounding box center [367, 183] width 15 height 14
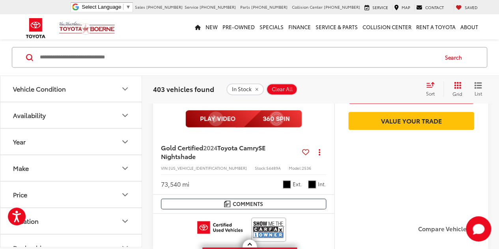
scroll to position [472, 0]
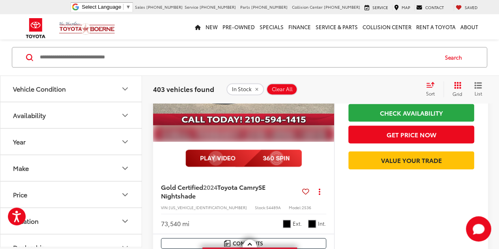
click at [208, 154] on img at bounding box center [243, 158] width 116 height 17
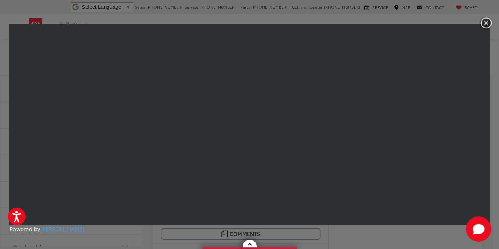
click at [486, 23] on img "button" at bounding box center [486, 23] width 14 height 13
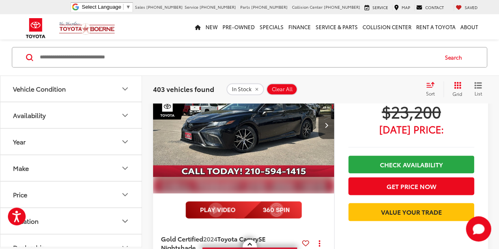
scroll to position [433, 0]
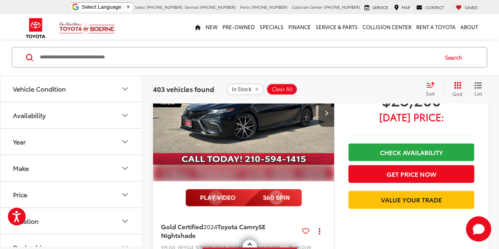
click at [308, 231] on icon at bounding box center [305, 231] width 7 height 0
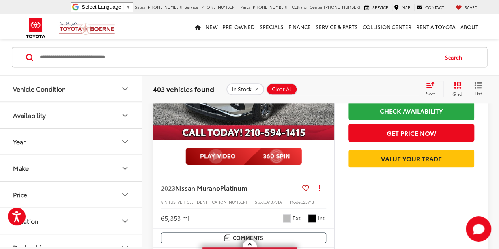
scroll to position [3471, 0]
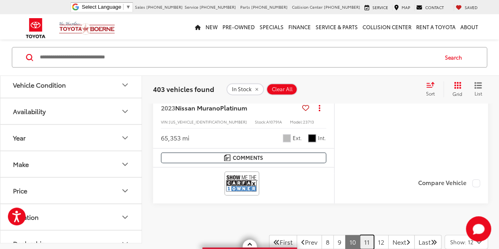
click at [360, 235] on link "11" at bounding box center [367, 242] width 14 height 14
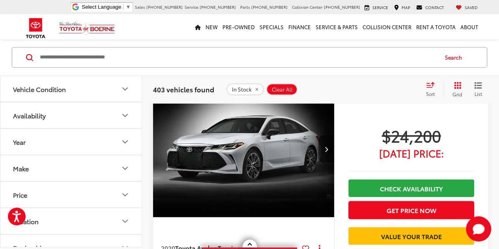
scroll to position [2129, 0]
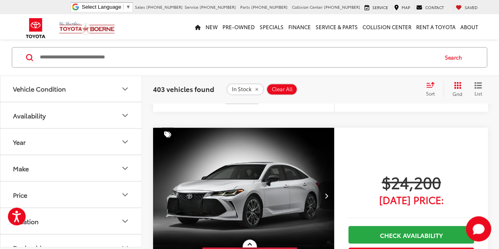
click at [324, 193] on icon "Next image" at bounding box center [326, 196] width 4 height 6
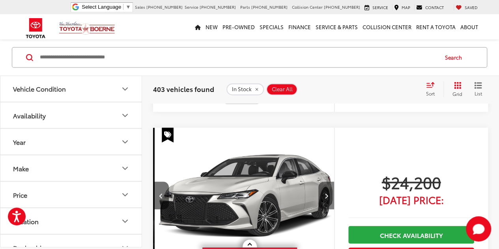
scroll to position [0, 182]
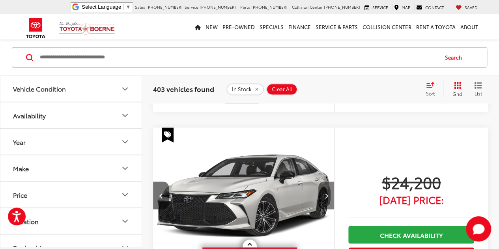
click at [324, 193] on icon "Next image" at bounding box center [326, 196] width 4 height 6
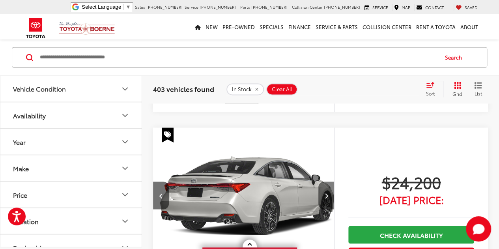
scroll to position [0, 364]
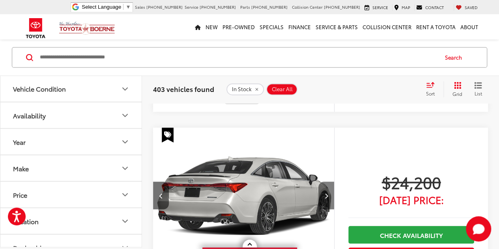
click at [324, 193] on icon "Next image" at bounding box center [326, 196] width 4 height 6
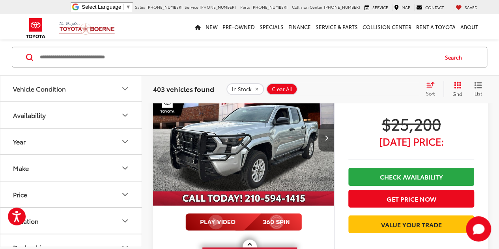
scroll to position [2800, 0]
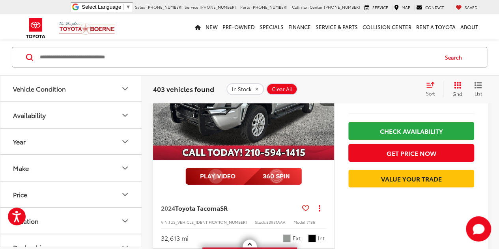
click at [201, 168] on img at bounding box center [243, 176] width 116 height 17
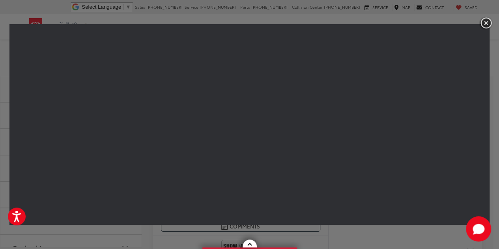
scroll to position [0, 529]
click at [488, 23] on img "button" at bounding box center [486, 23] width 14 height 13
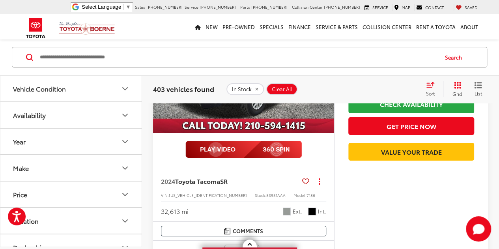
scroll to position [2839, 0]
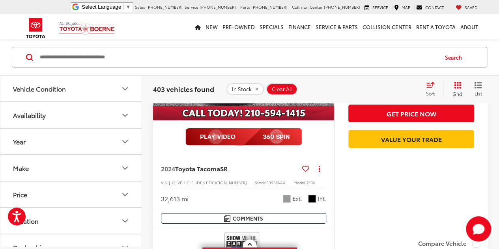
click at [308, 168] on icon at bounding box center [305, 168] width 7 height 0
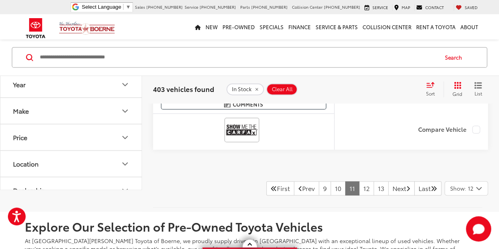
scroll to position [3589, 0]
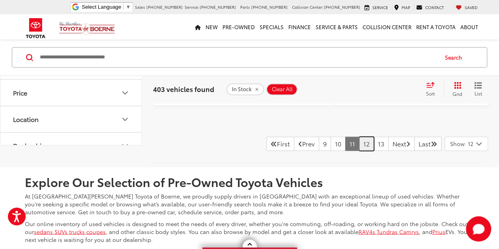
click at [359, 137] on link "12" at bounding box center [366, 144] width 15 height 14
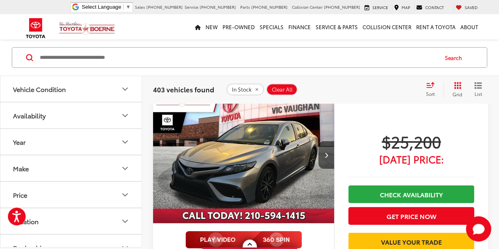
scroll to position [1064, 0]
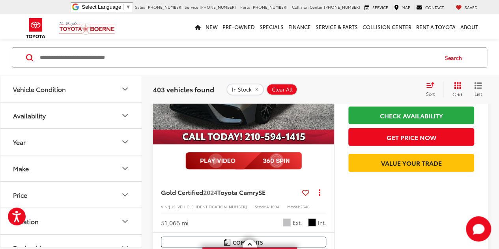
click at [226, 155] on img at bounding box center [243, 160] width 116 height 17
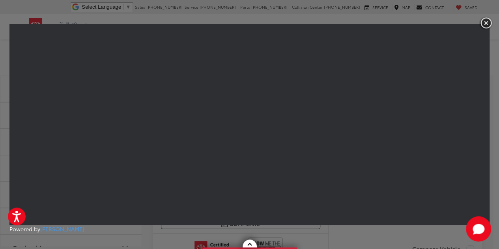
click at [485, 21] on img "button" at bounding box center [486, 23] width 14 height 13
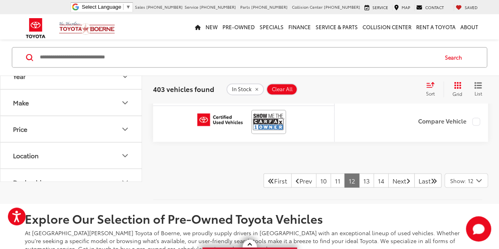
scroll to position [3589, 0]
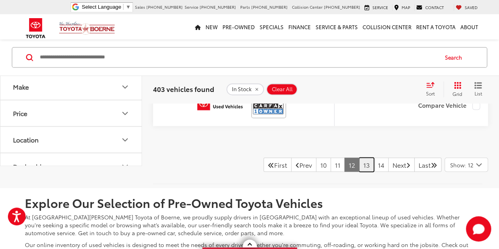
click at [359, 157] on link "13" at bounding box center [366, 164] width 15 height 14
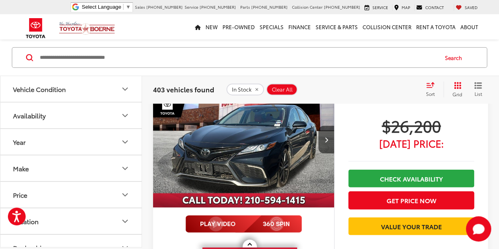
scroll to position [985, 0]
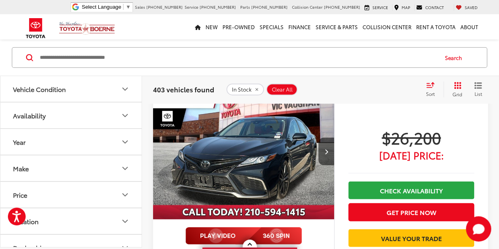
click at [228, 230] on img at bounding box center [243, 235] width 116 height 17
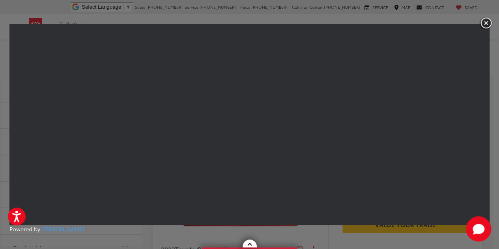
click at [484, 21] on img "button" at bounding box center [486, 23] width 14 height 13
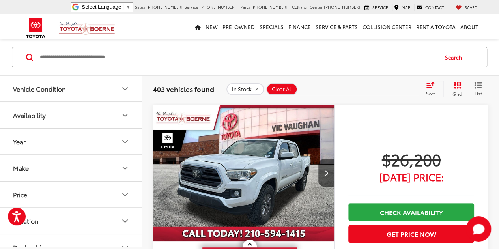
scroll to position [1538, 0]
